Goal: Communication & Community: Participate in discussion

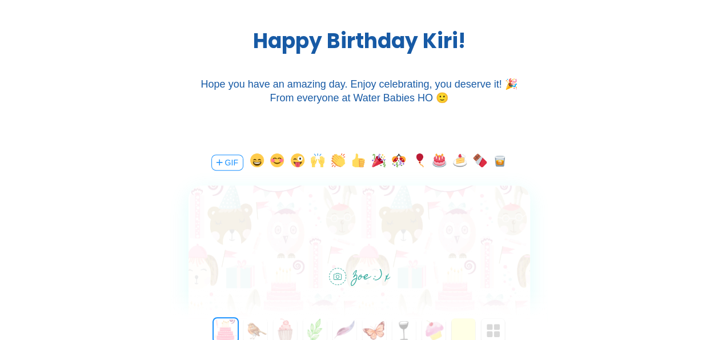
scroll to position [192, 0]
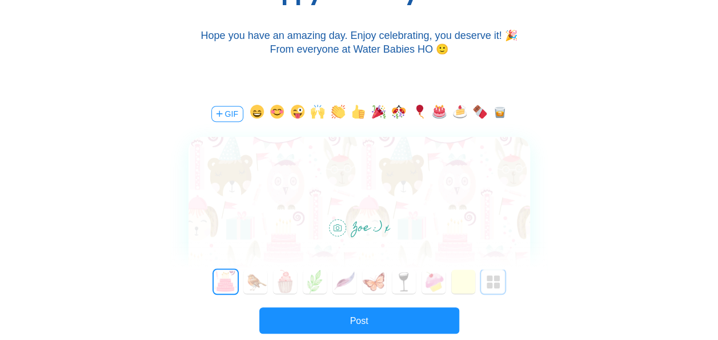
click at [489, 282] on img "button" at bounding box center [494, 282] width 14 height 14
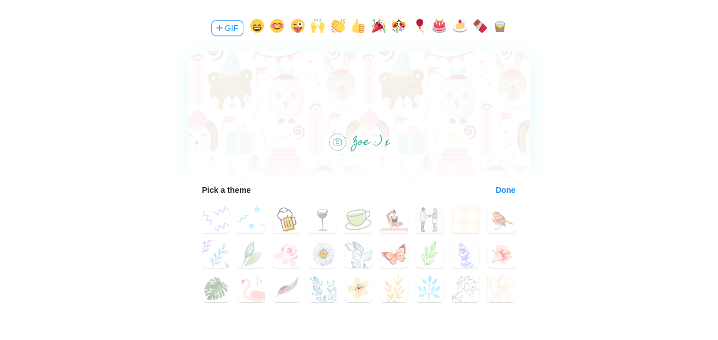
scroll to position [105, 0]
click at [243, 254] on button "37" at bounding box center [251, 253] width 27 height 27
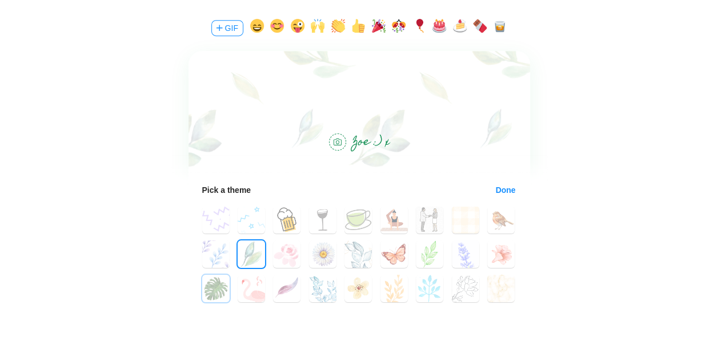
click at [214, 289] on button "45" at bounding box center [215, 287] width 27 height 27
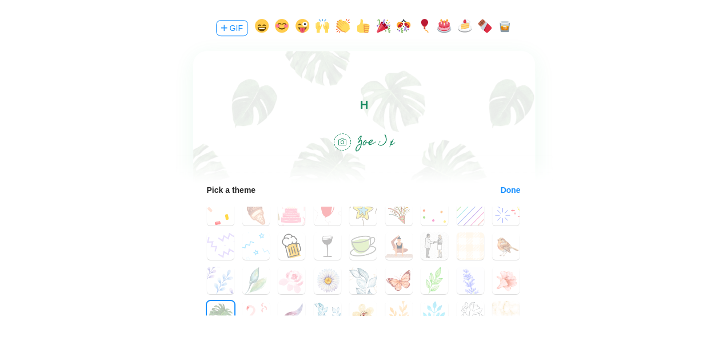
scroll to position [0, 0]
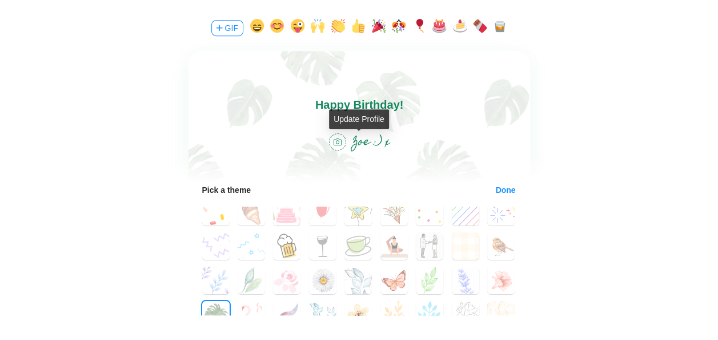
click at [358, 139] on span "Zoe :) x" at bounding box center [371, 142] width 37 height 22
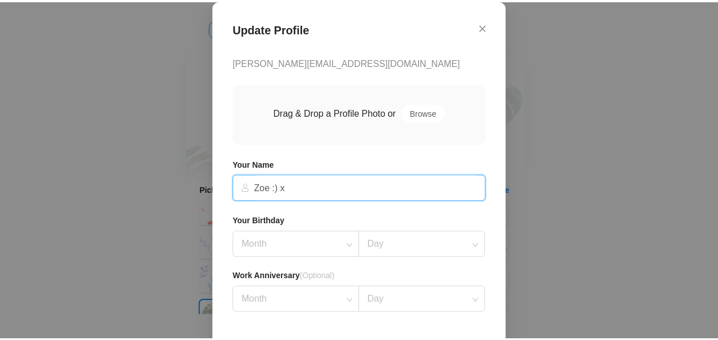
scroll to position [90, 0]
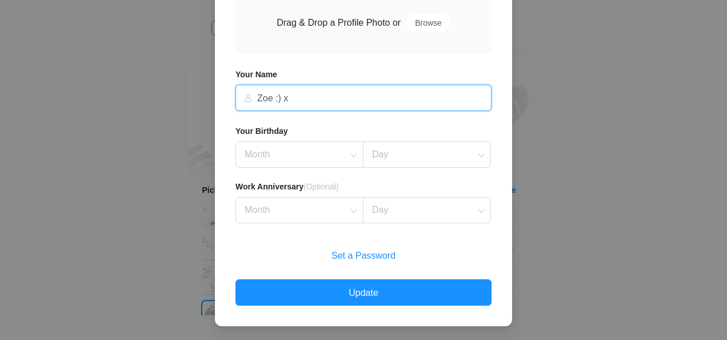
click at [608, 151] on div "Update Profile [PERSON_NAME][EMAIL_ADDRESS][DOMAIN_NAME] Drag & Drop a Profile …" at bounding box center [363, 170] width 727 height 340
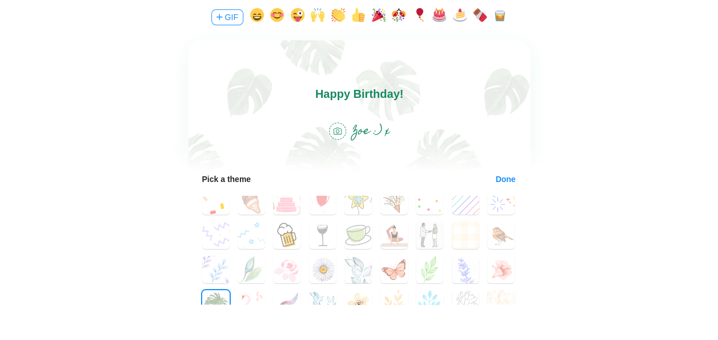
scroll to position [287, 0]
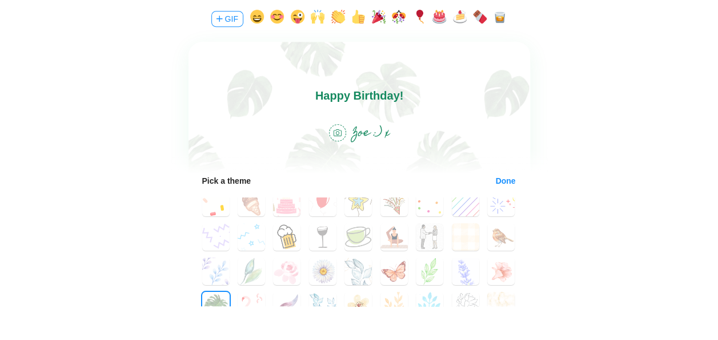
click at [420, 91] on body "Happy Birthday!" at bounding box center [359, 95] width 342 height 18
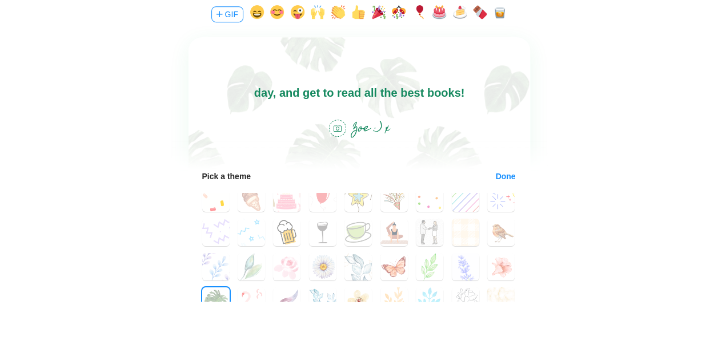
scroll to position [292, 0]
click at [500, 171] on button "Done" at bounding box center [506, 175] width 21 height 9
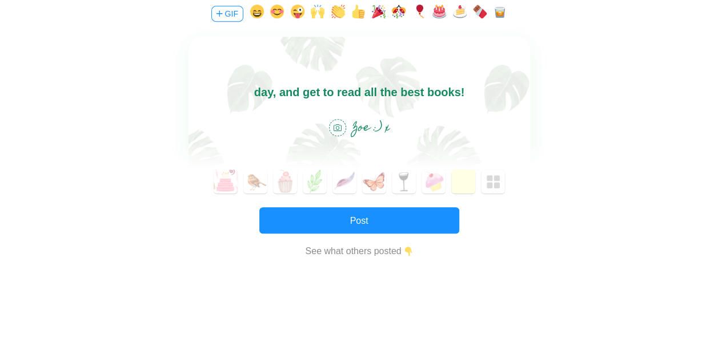
scroll to position [250, 0]
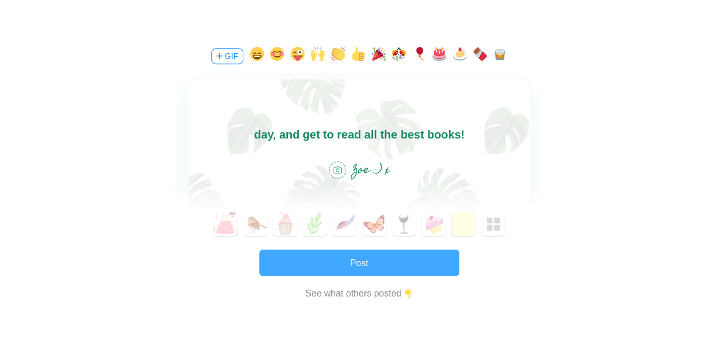
click at [350, 257] on button "Post" at bounding box center [359, 262] width 200 height 26
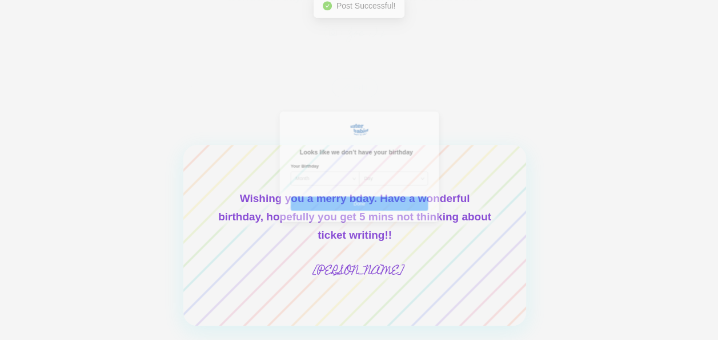
scroll to position [17, 0]
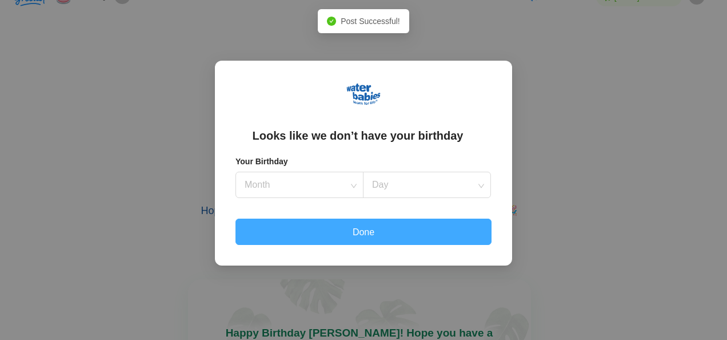
click at [464, 219] on button "Done" at bounding box center [363, 231] width 256 height 26
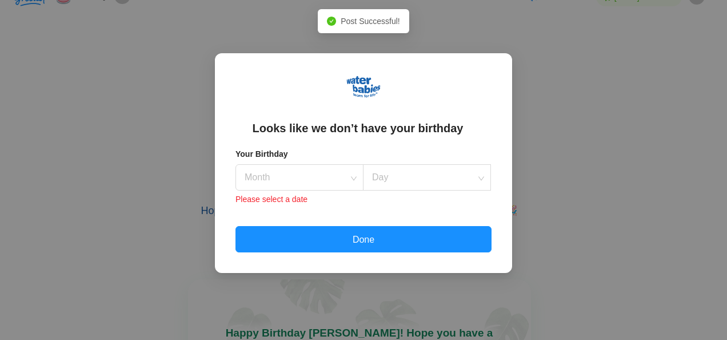
click at [617, 166] on div "Looks like we don’t have your birthday Your Birthday Month Day Please select a …" at bounding box center [363, 170] width 727 height 340
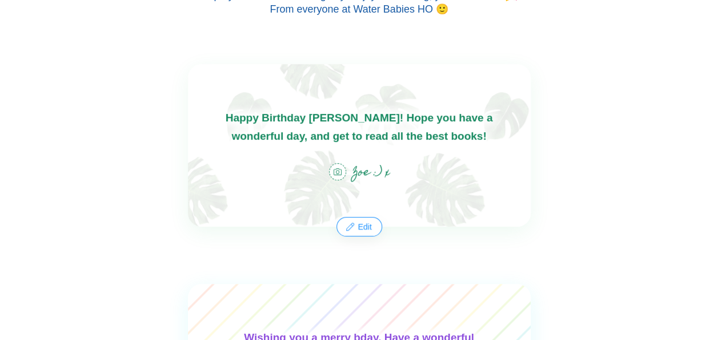
scroll to position [233, 0]
